Goal: Consume media (video, audio): Consume media (video, audio)

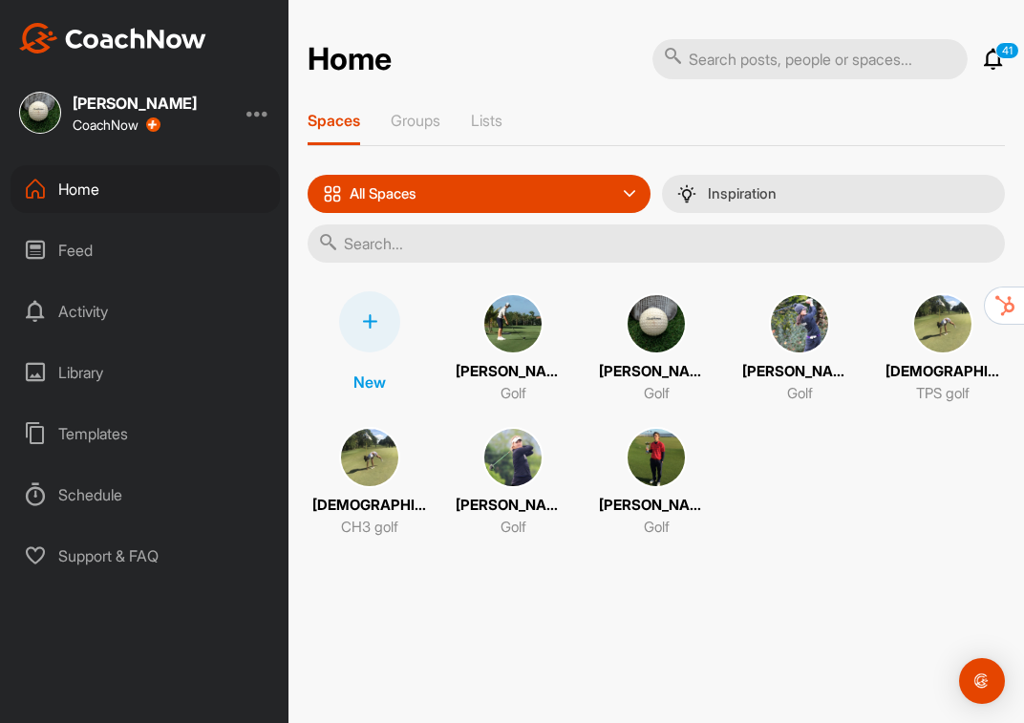
click at [655, 334] on img at bounding box center [655, 323] width 61 height 61
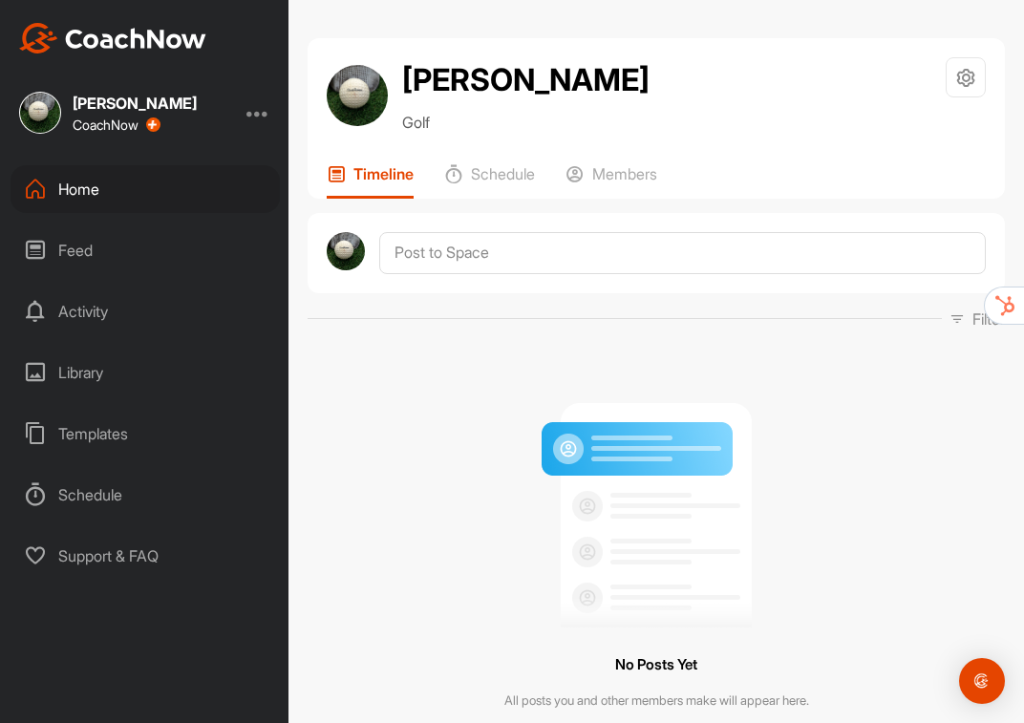
click at [74, 183] on div "Home" at bounding box center [145, 189] width 269 height 48
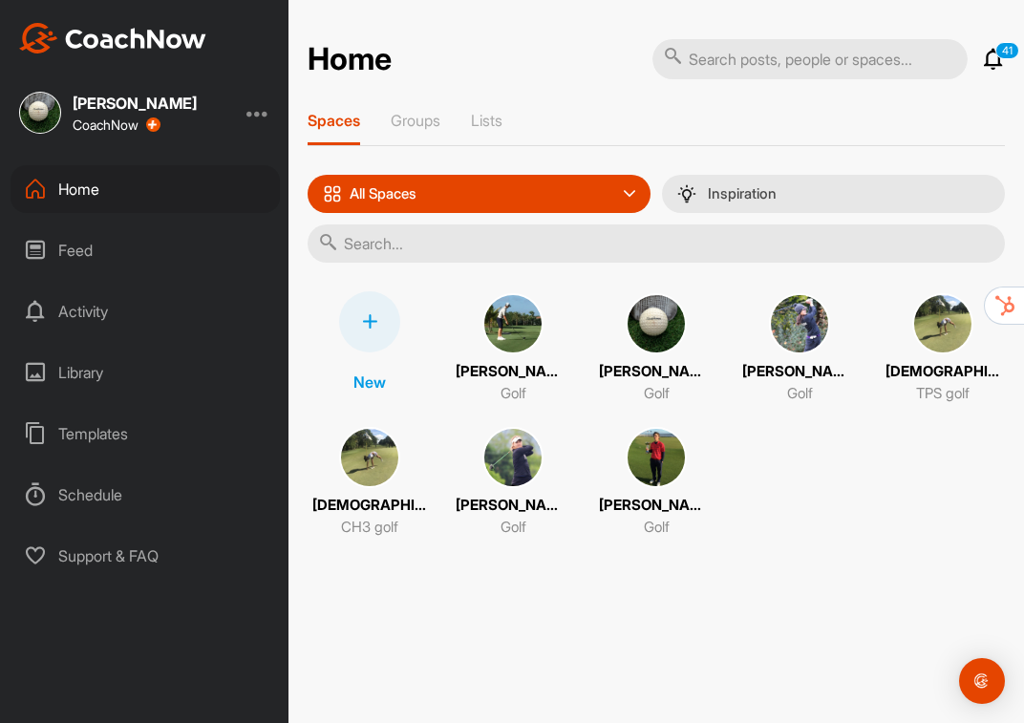
click at [658, 464] on img at bounding box center [655, 457] width 61 height 61
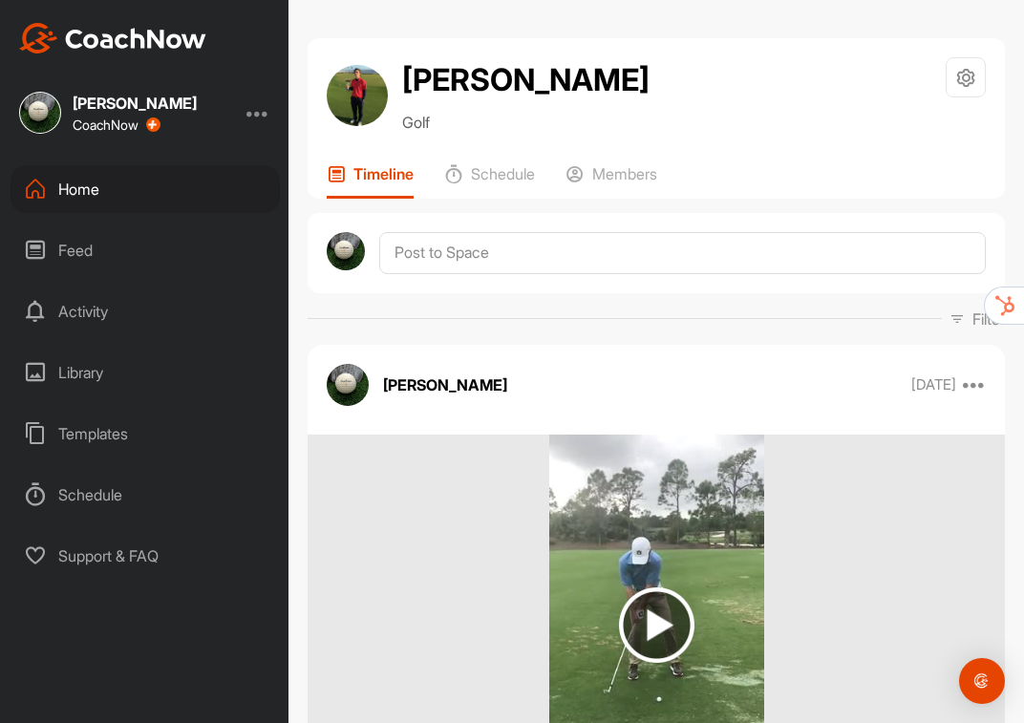
click at [657, 623] on img at bounding box center [656, 624] width 75 height 75
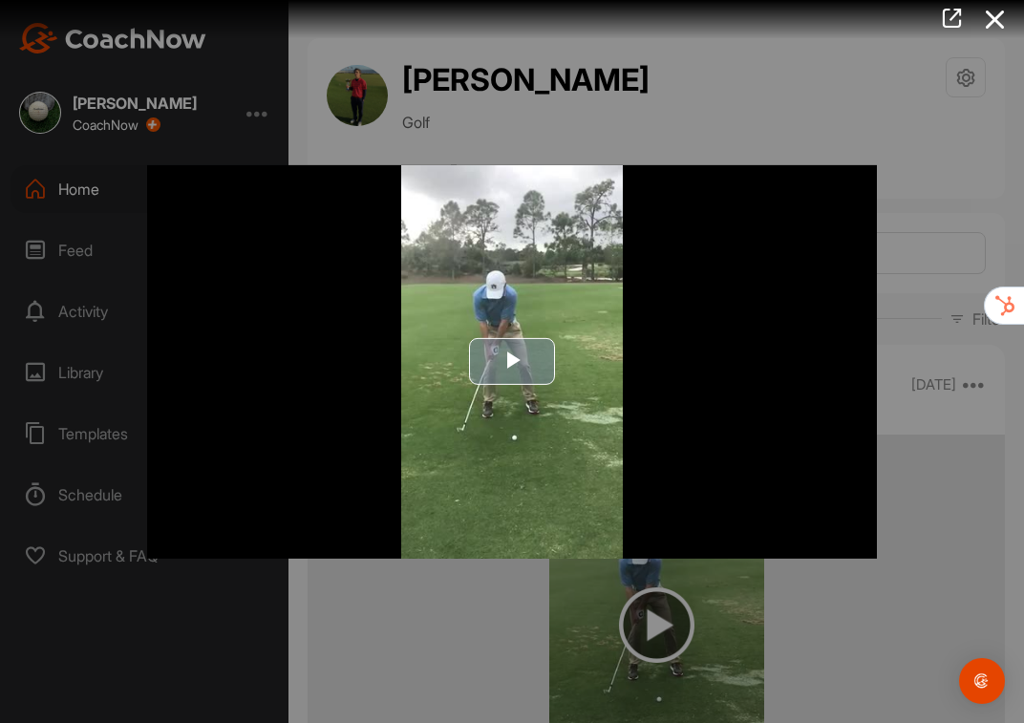
click at [512, 362] on span "Video Player" at bounding box center [512, 362] width 0 height 0
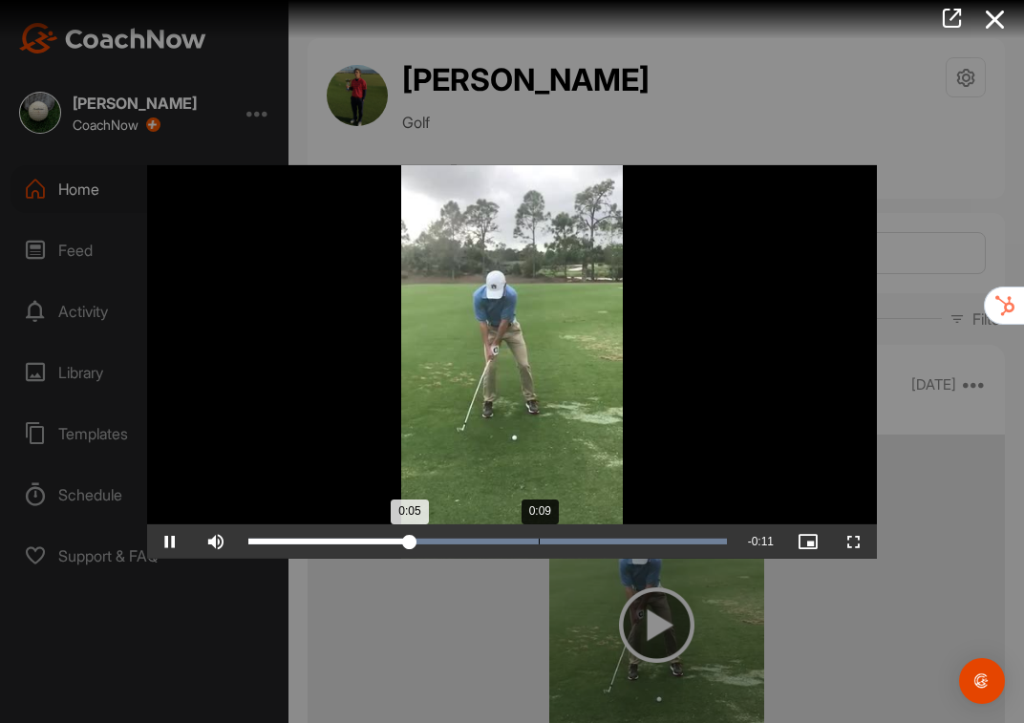
click at [538, 541] on div "0:09" at bounding box center [538, 541] width 1 height 6
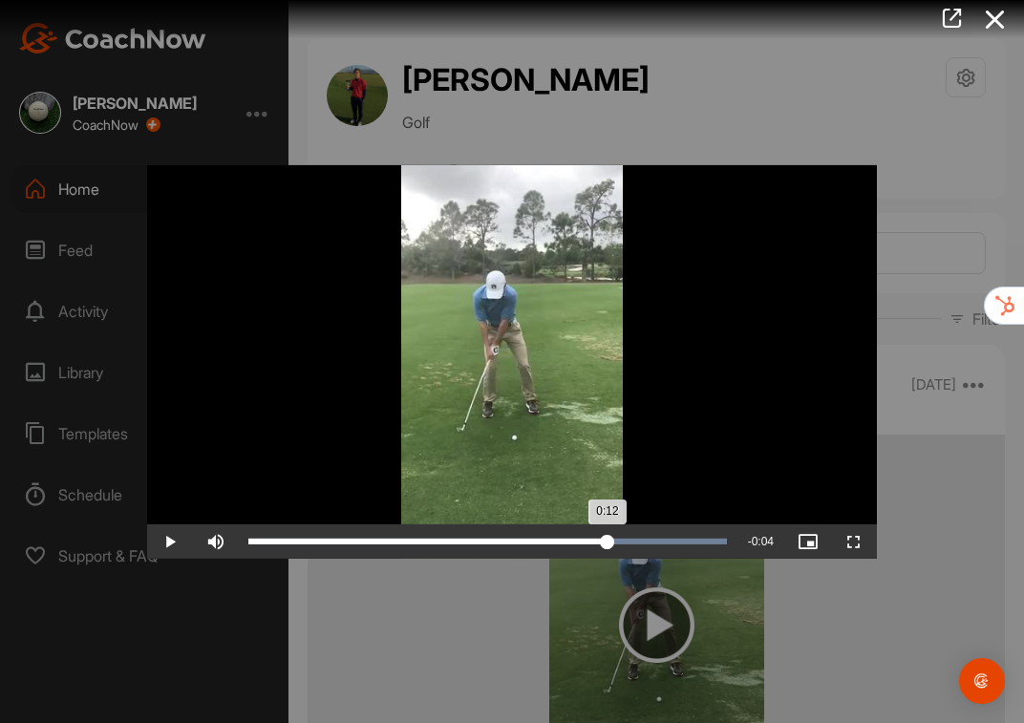
click at [606, 540] on div "Loaded : 100.00% 0:12 0:12" at bounding box center [487, 541] width 478 height 6
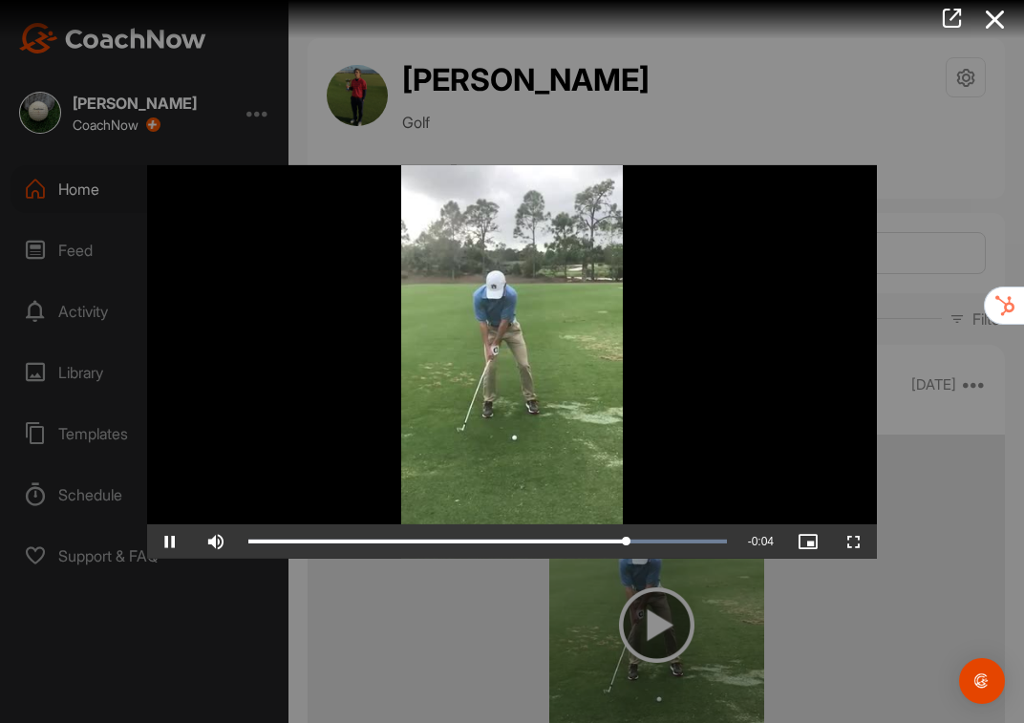
click at [803, 620] on div at bounding box center [512, 361] width 1024 height 723
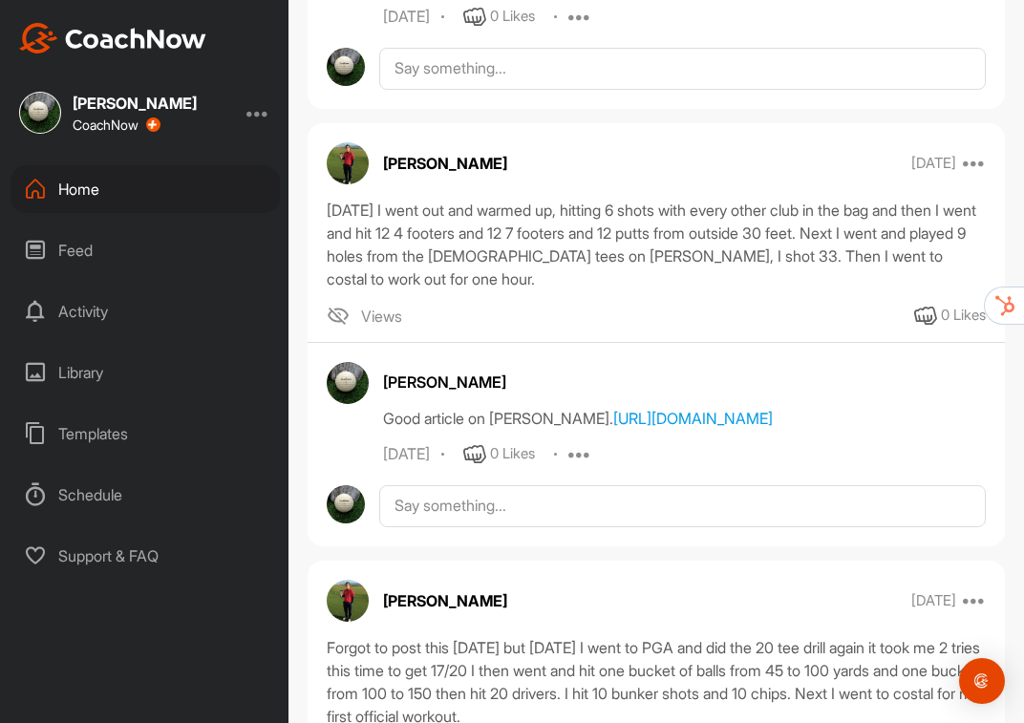
scroll to position [4829, 0]
